Goal: Task Accomplishment & Management: Complete application form

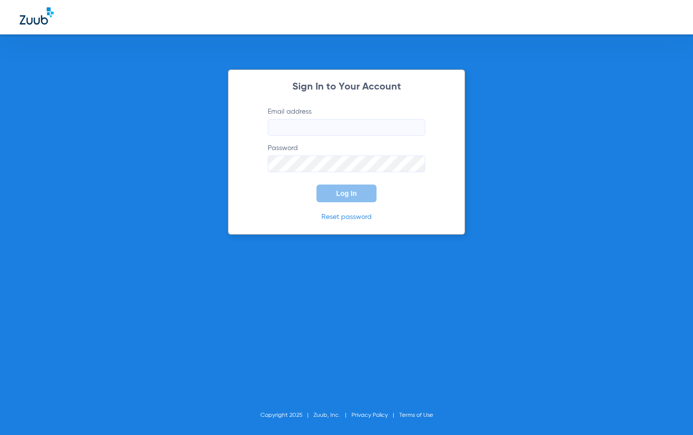
type input "[PERSON_NAME][EMAIL_ADDRESS][DOMAIN_NAME]"
click at [320, 173] on form "Email address [PERSON_NAME][EMAIL_ADDRESS][DOMAIN_NAME] Password Log In" at bounding box center [346, 154] width 187 height 95
click at [326, 186] on button "Log In" at bounding box center [346, 194] width 60 height 18
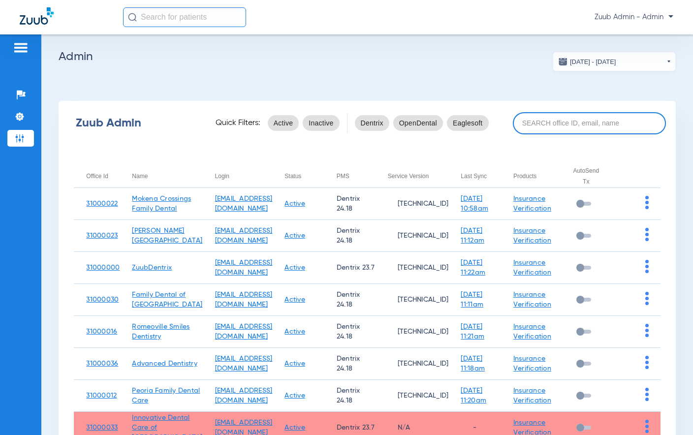
click at [586, 122] on input at bounding box center [589, 123] width 153 height 22
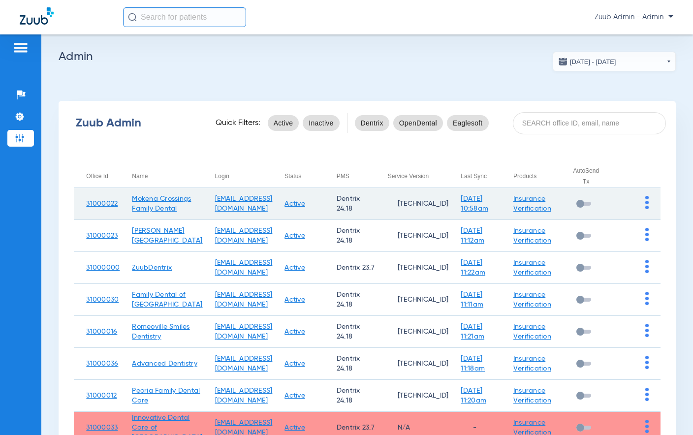
click at [650, 207] on td at bounding box center [636, 204] width 49 height 32
click at [646, 207] on img at bounding box center [646, 202] width 3 height 13
click at [643, 221] on button "View Account" at bounding box center [619, 228] width 57 height 20
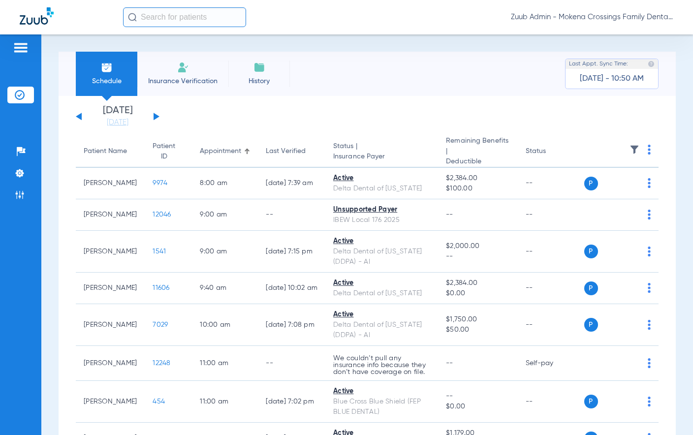
click at [179, 75] on li "Insurance Verification" at bounding box center [182, 74] width 91 height 44
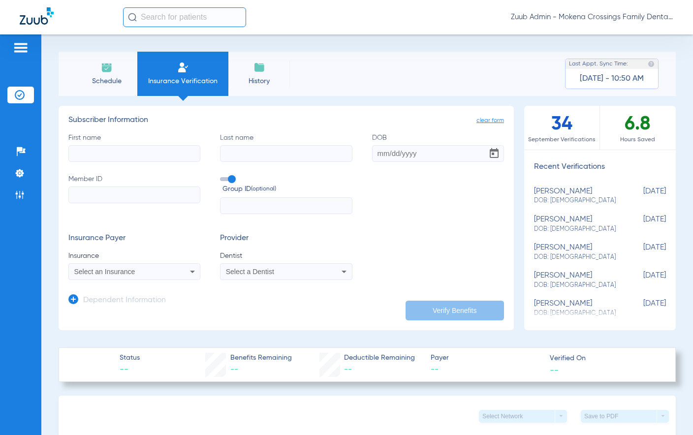
click at [576, 201] on span "DOB: [DEMOGRAPHIC_DATA]" at bounding box center [575, 200] width 83 height 9
type input "[PERSON_NAME]"
type input "[DATE]"
type input "W189251483"
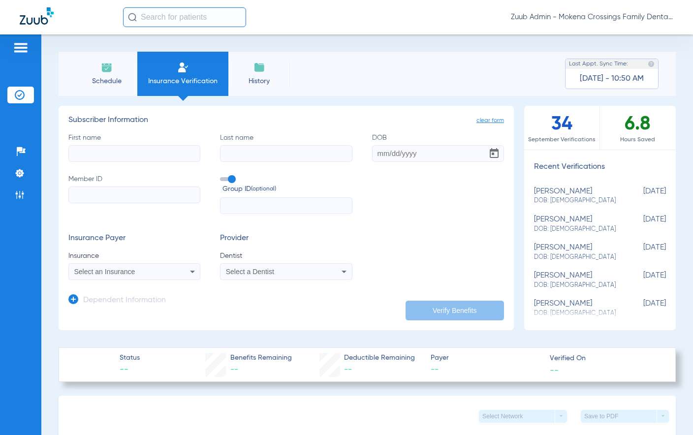
type input "868599011"
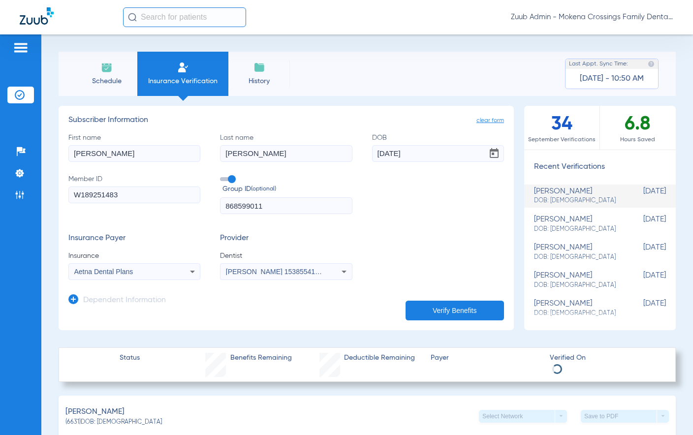
click at [155, 188] on input "W189251483" at bounding box center [134, 195] width 132 height 17
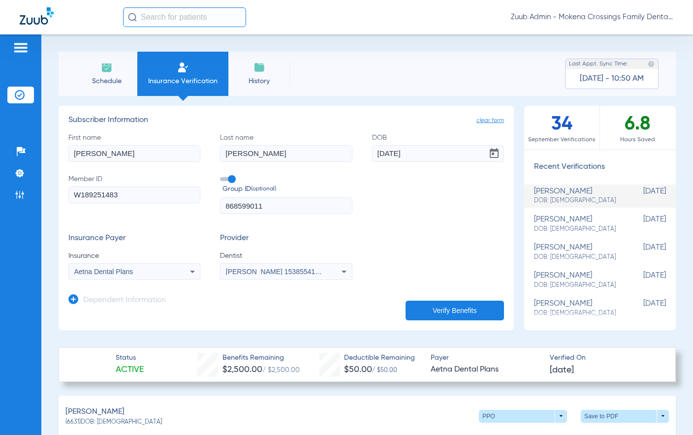
scroll to position [12, 0]
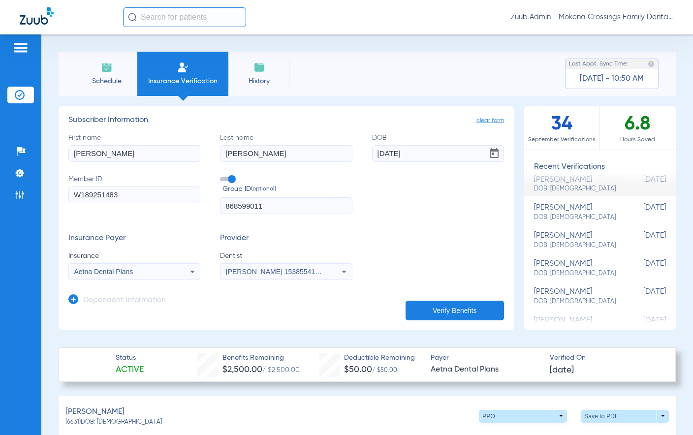
click at [590, 217] on span "DOB: [DEMOGRAPHIC_DATA]" at bounding box center [575, 217] width 83 height 9
type input "[PERSON_NAME]"
type input "[DATE]"
type input "U10652598"
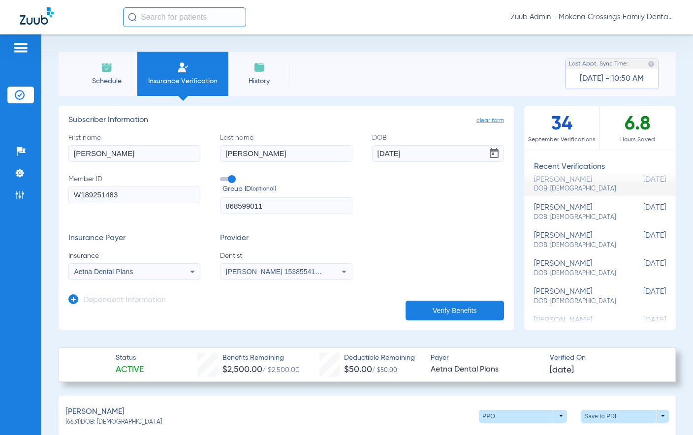
type input "2466082"
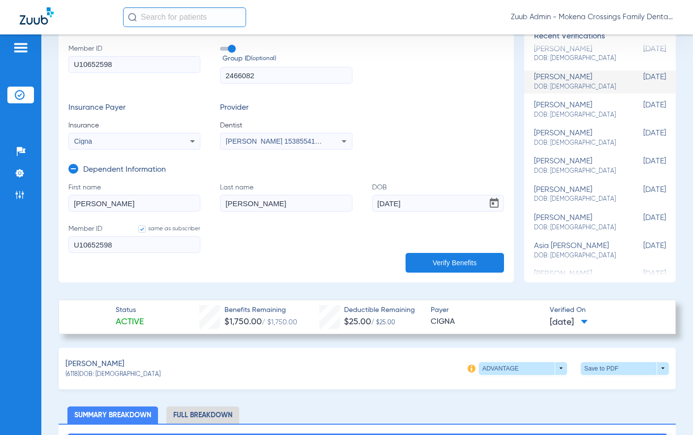
scroll to position [0, 0]
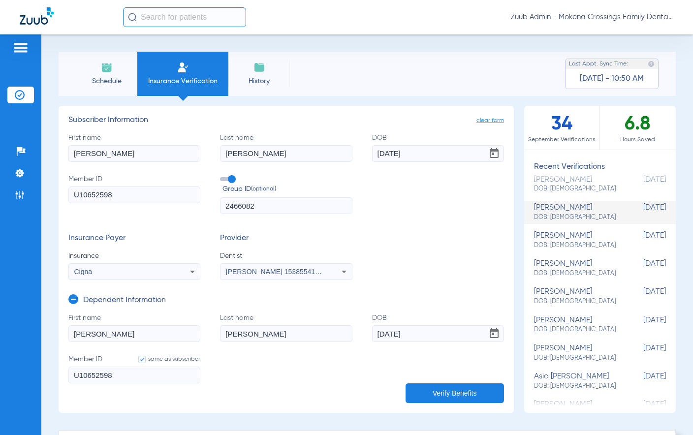
click at [586, 238] on div "[PERSON_NAME] DOB: [DEMOGRAPHIC_DATA]" at bounding box center [575, 240] width 83 height 18
type input "[PERSON_NAME]"
type input "[DATE]"
type input "350745875"
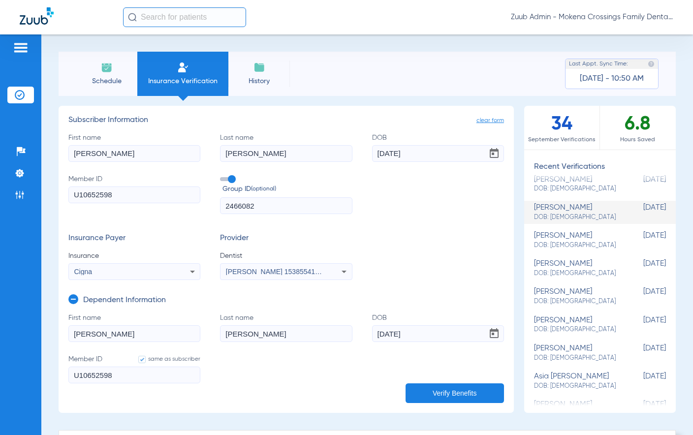
type input "56950001"
type input "[PERSON_NAME]"
type input "[DATE]"
type input "350745875"
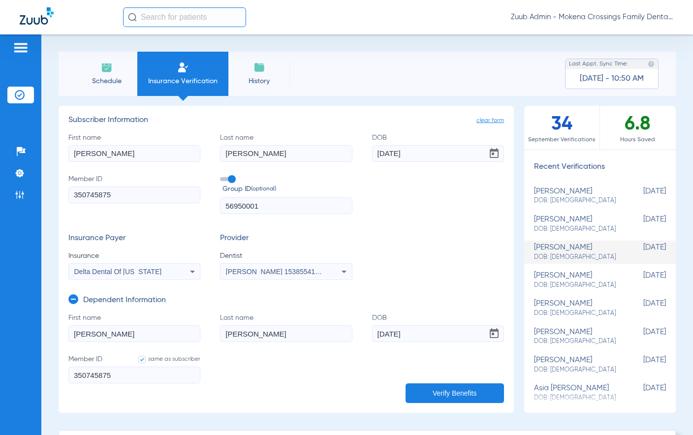
click at [577, 283] on span "DOB: [DEMOGRAPHIC_DATA]" at bounding box center [575, 285] width 83 height 9
type input "[PERSON_NAME]"
type input "[DATE]"
type input "08066829835"
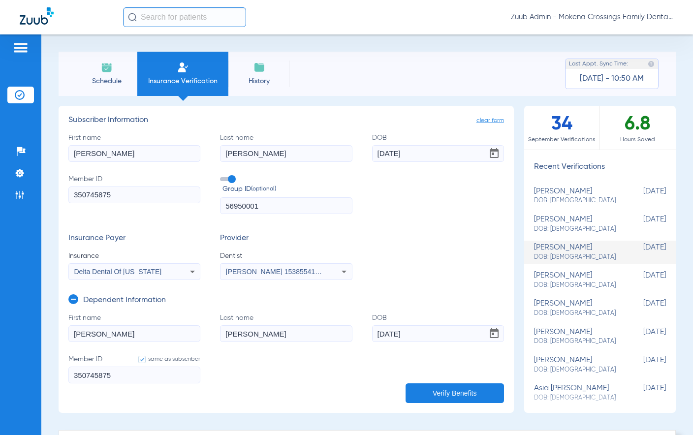
type input "2006700011111"
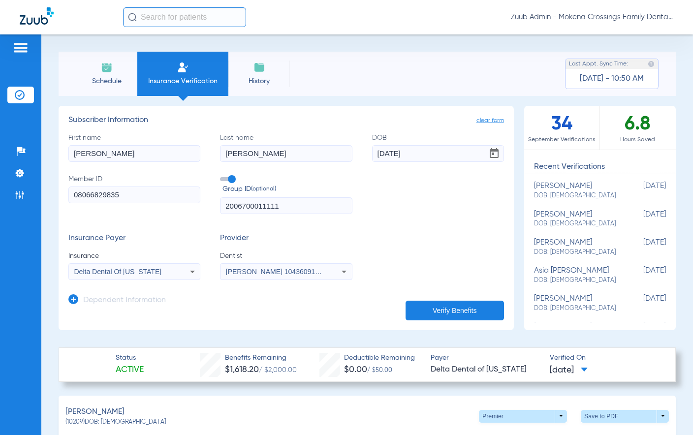
scroll to position [125, 0]
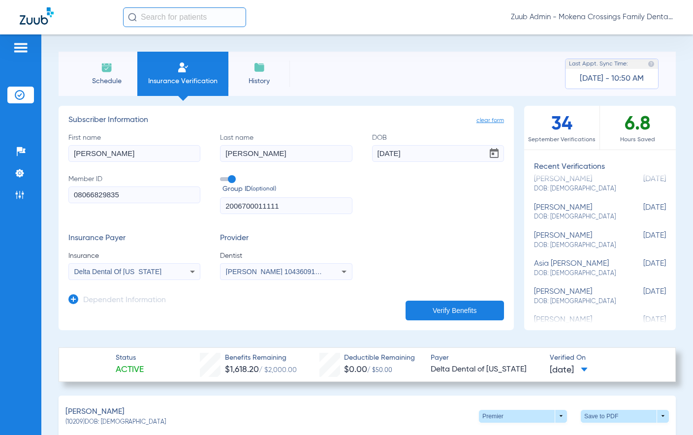
click at [572, 188] on span "DOB: [DEMOGRAPHIC_DATA]" at bounding box center [575, 189] width 83 height 9
type input "[PERSON_NAME]"
type input "[DATE]"
type input "08024969421"
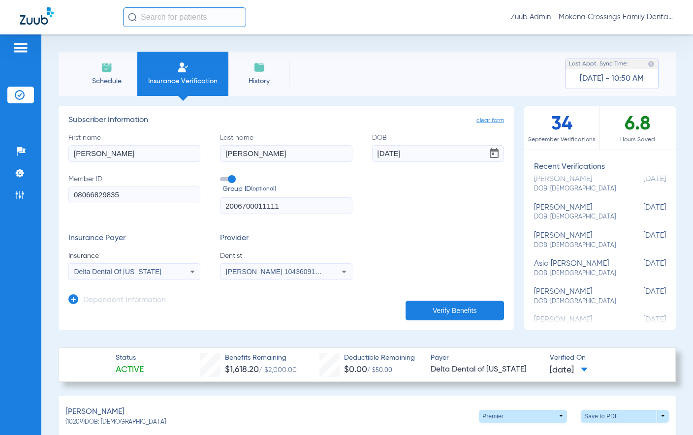
type input "2024000088882"
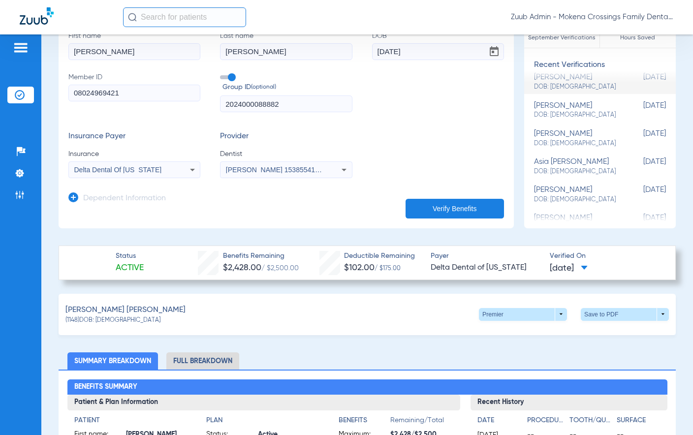
scroll to position [0, 0]
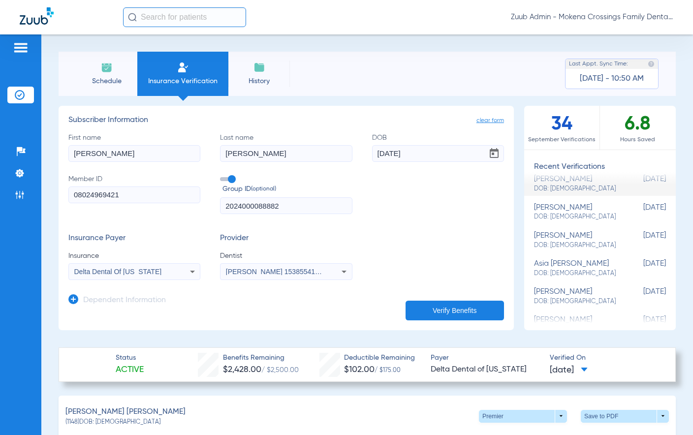
click at [564, 205] on div "[PERSON_NAME] DOB: [DEMOGRAPHIC_DATA]" at bounding box center [575, 212] width 83 height 18
type input "[PERSON_NAME]"
type input "[DATE]"
type input "08064209656"
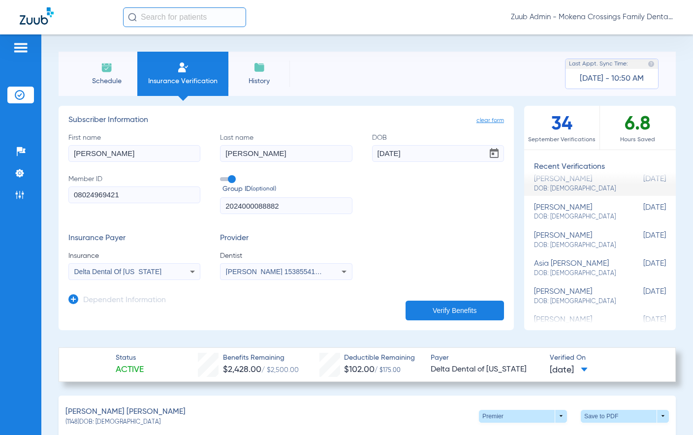
type input "201180000102000000"
